Goal: Task Accomplishment & Management: Use online tool/utility

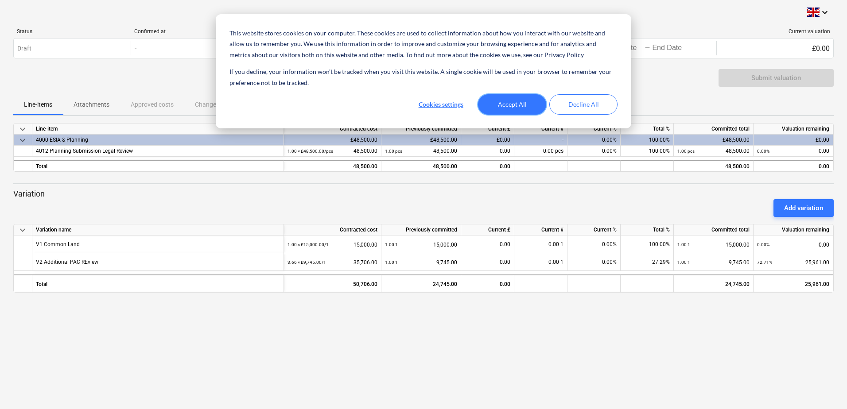
click at [532, 106] on button "Accept All" at bounding box center [512, 104] width 68 height 20
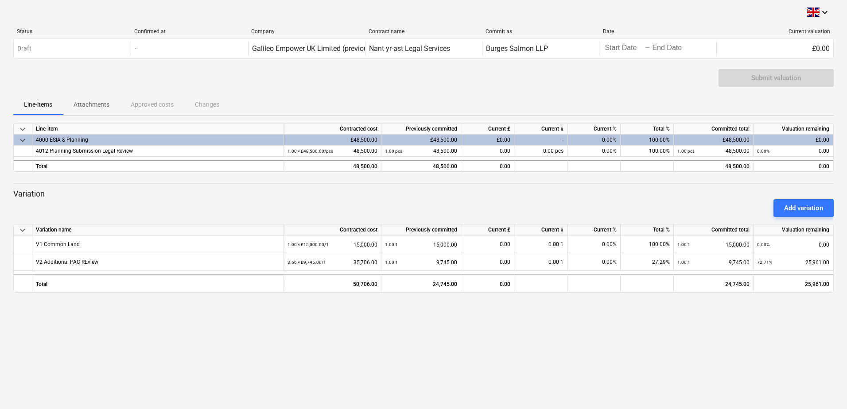
click at [511, 207] on div "Add variation" at bounding box center [424, 208] width 828 height 25
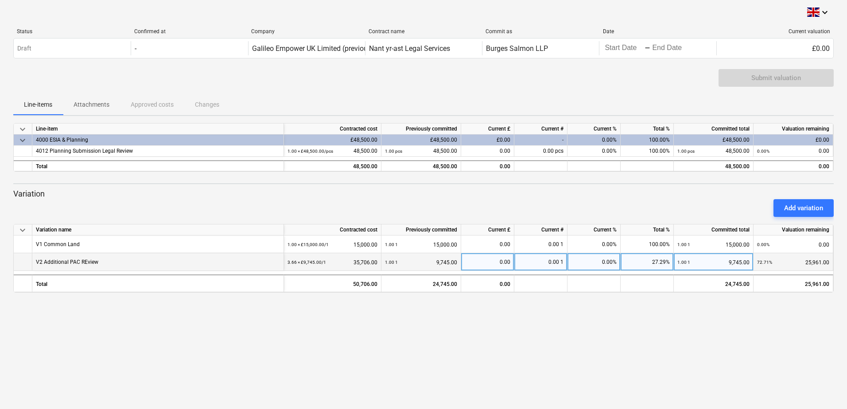
click at [495, 262] on div "0.00" at bounding box center [488, 262] width 46 height 18
click at [502, 264] on div "0.00" at bounding box center [488, 262] width 46 height 18
type input "25960.50"
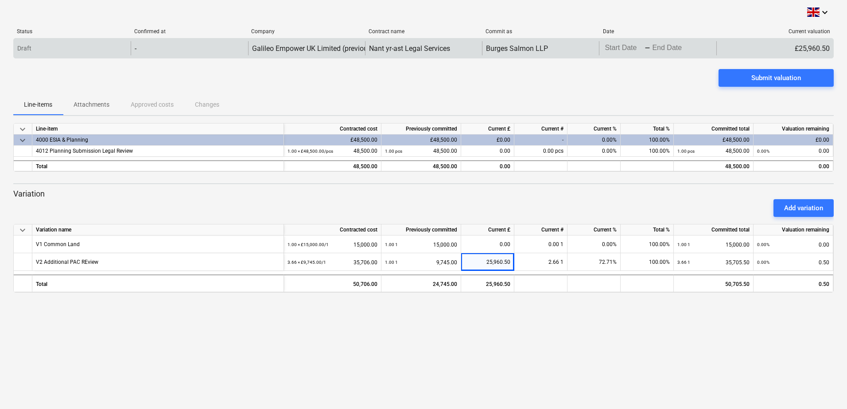
click at [625, 48] on body "This website stores cookies on your computer. These cookies are used to collect…" at bounding box center [423, 204] width 847 height 409
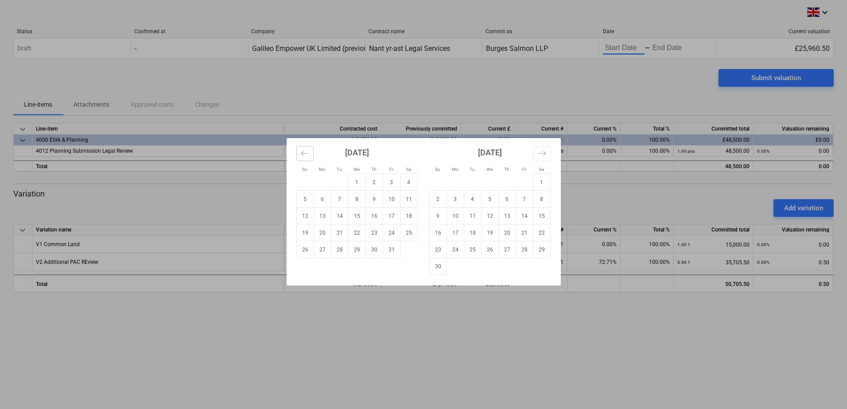
click at [308, 156] on icon "Move backward to switch to the previous month." at bounding box center [305, 153] width 8 height 8
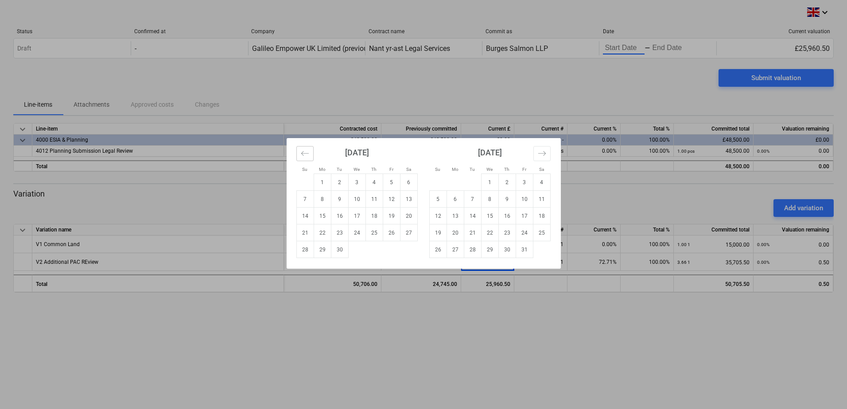
click at [308, 156] on icon "Move backward to switch to the previous month." at bounding box center [305, 153] width 8 height 8
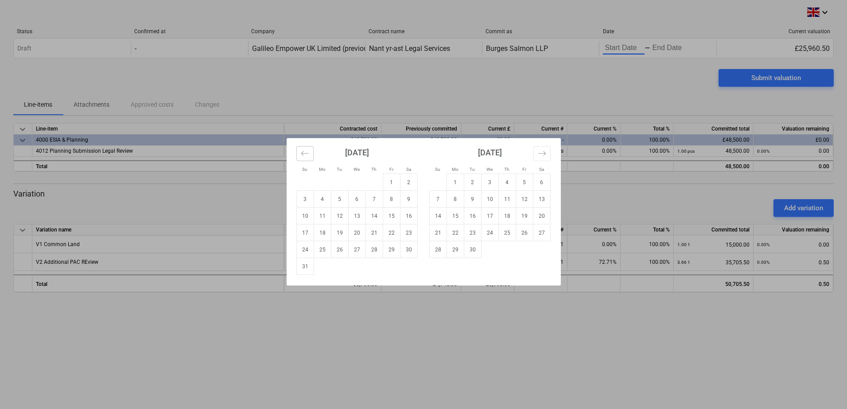
click at [308, 156] on icon "Move backward to switch to the previous month." at bounding box center [305, 153] width 8 height 8
click at [376, 226] on td "24" at bounding box center [374, 233] width 17 height 17
type input "[DATE]"
click at [489, 249] on td "27" at bounding box center [489, 250] width 17 height 17
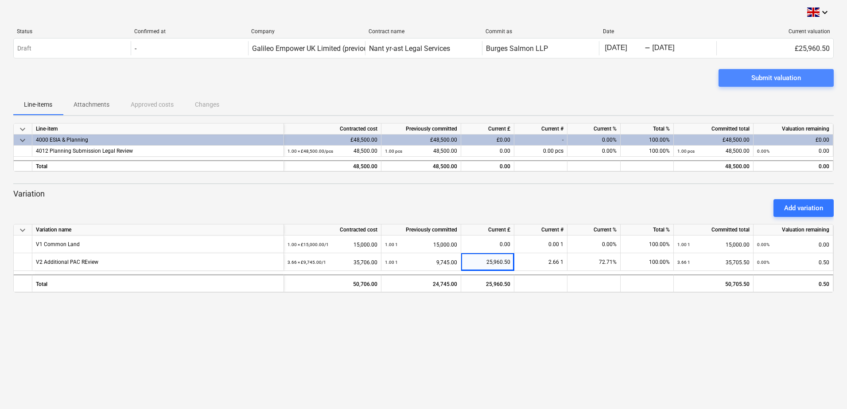
click at [765, 79] on div "Submit valuation" at bounding box center [777, 78] width 50 height 12
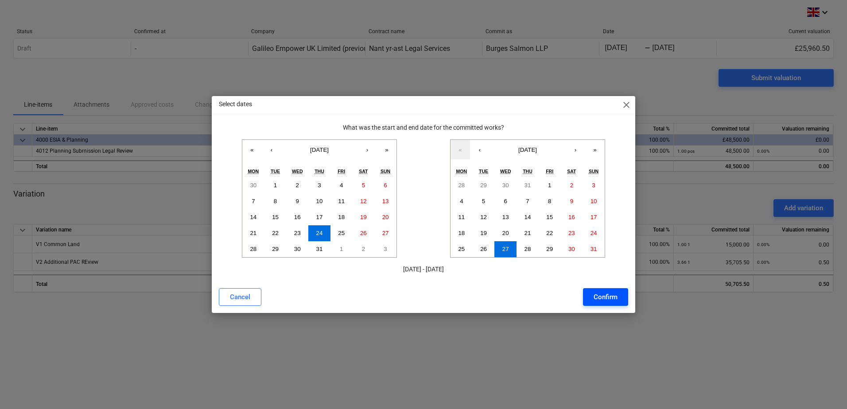
click at [611, 297] on div "Confirm" at bounding box center [606, 298] width 24 height 12
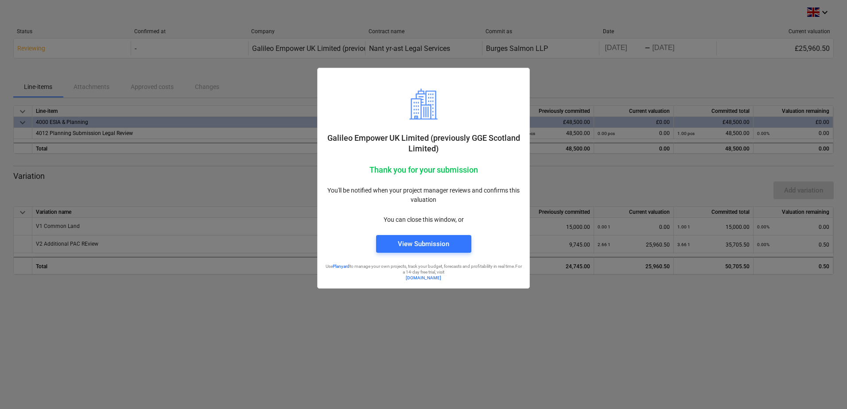
click at [173, 225] on div at bounding box center [423, 204] width 847 height 409
click at [575, 69] on div at bounding box center [423, 204] width 847 height 409
